Goal: Obtain resource: Download file/media

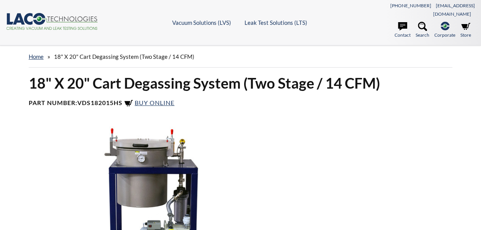
select select "Language Translate Widget"
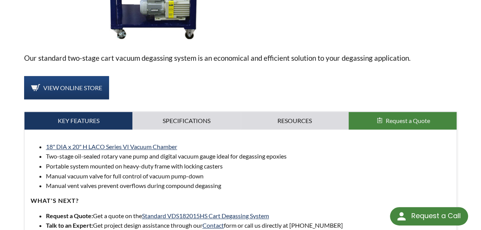
scroll to position [230, 0]
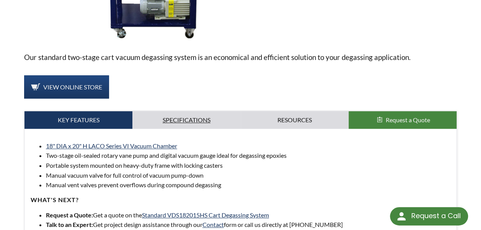
click at [179, 111] on link "Specifications" at bounding box center [186, 120] width 108 height 18
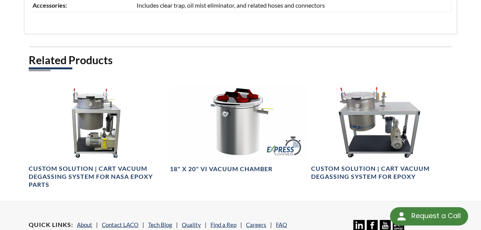
scroll to position [571, 0]
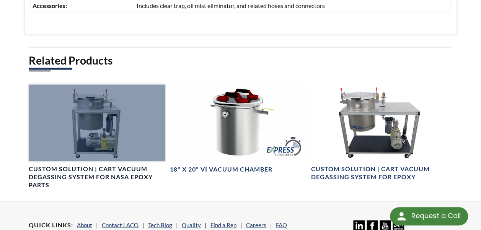
click at [151, 88] on div at bounding box center [97, 123] width 137 height 77
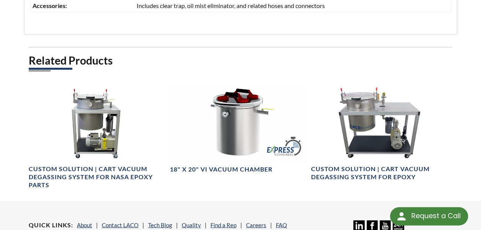
click at [436, 71] on div "Related Products Custom Solution | Cart Vacuum Degassing System for NASA Epoxy …" at bounding box center [241, 128] width 424 height 148
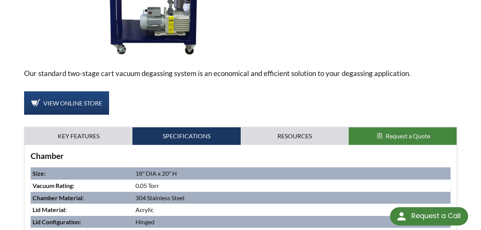
scroll to position [214, 0]
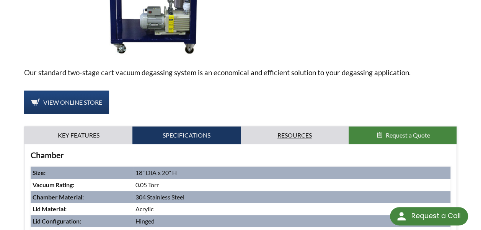
click at [304, 128] on link "Resources" at bounding box center [295, 136] width 108 height 18
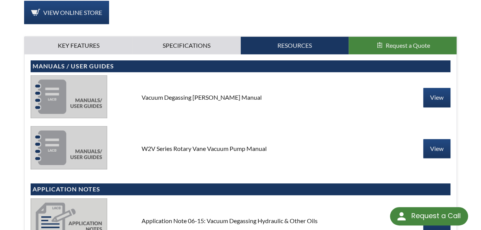
scroll to position [298, 0]
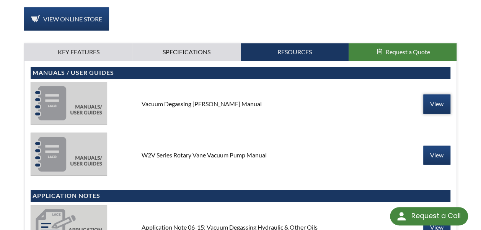
click at [439, 95] on link "View" at bounding box center [436, 104] width 27 height 19
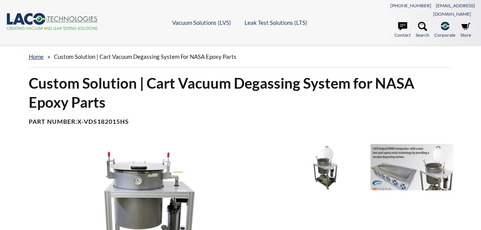
select select "Language Translate Widget"
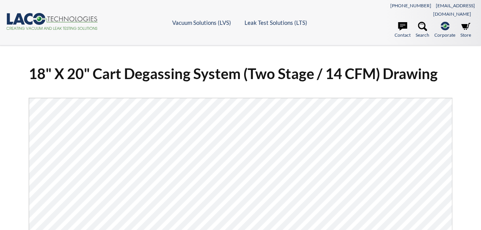
select select "Language Translate Widget"
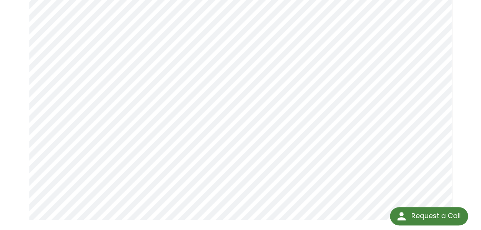
scroll to position [107, 0]
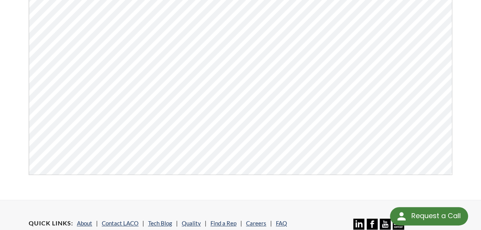
scroll to position [168, 0]
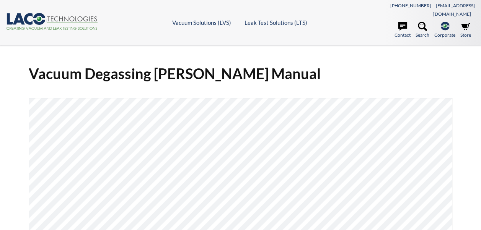
select select "Language Translate Widget"
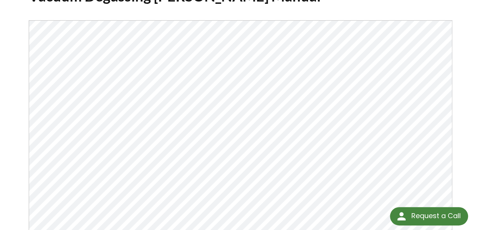
scroll to position [74, 0]
